Goal: Task Accomplishment & Management: Complete application form

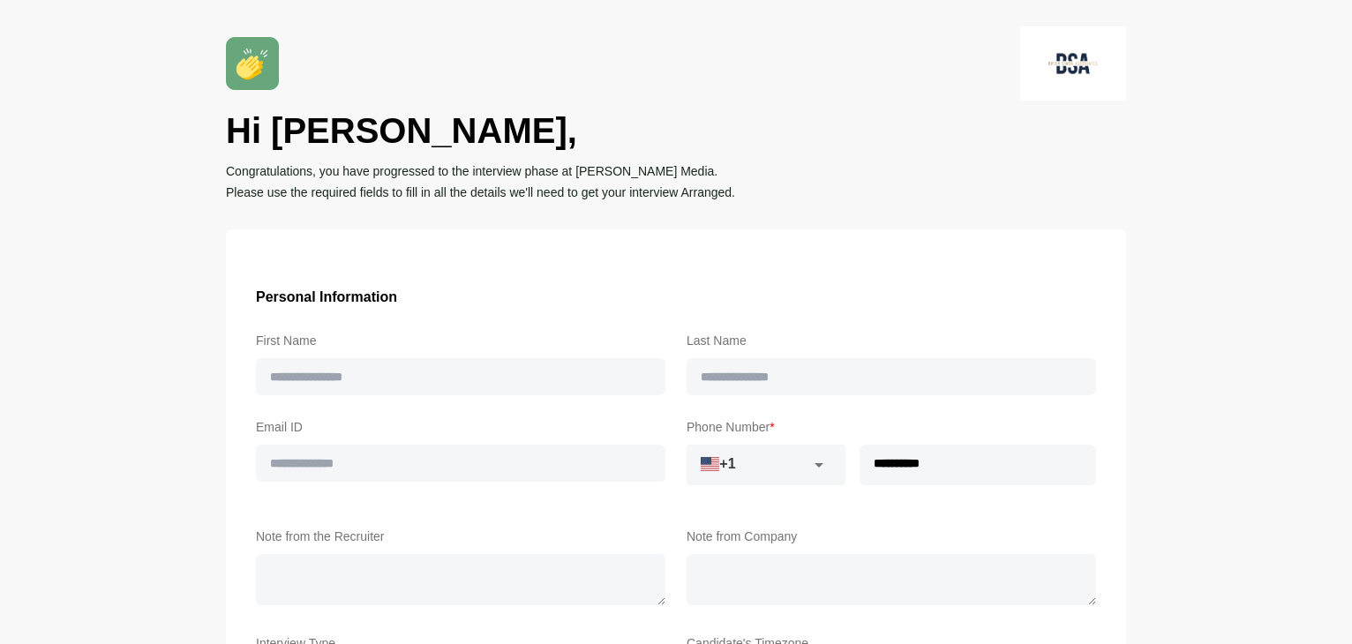
type input "***"
type input "*****"
type input "**********"
